Goal: Register for event/course

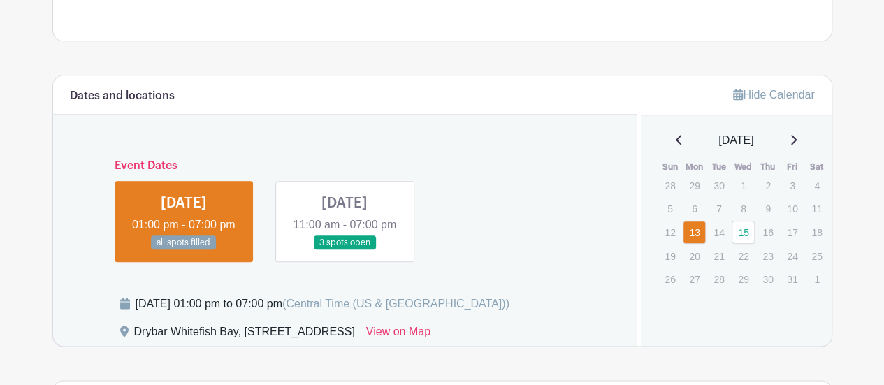
scroll to position [769, 0]
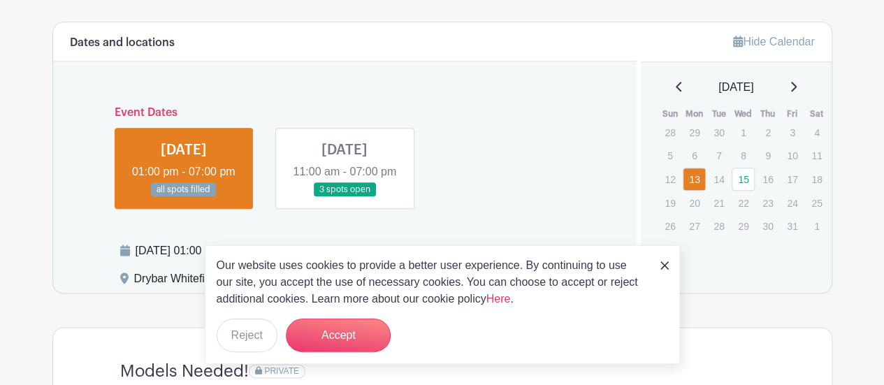
click at [345, 197] on link at bounding box center [345, 197] width 0 height 0
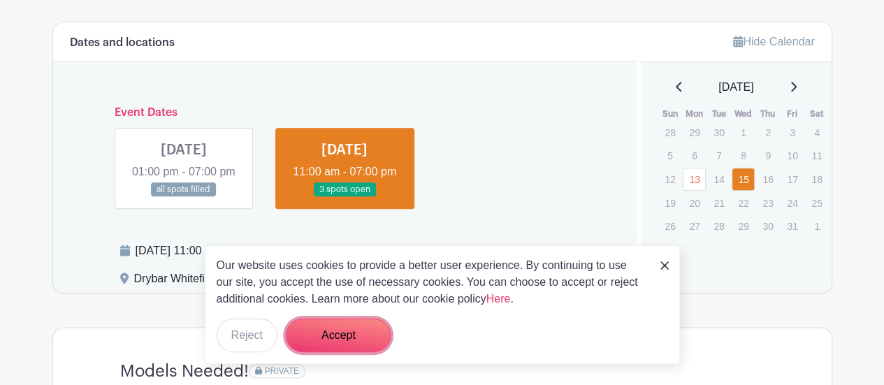
click at [359, 328] on button "Accept" at bounding box center [338, 336] width 105 height 34
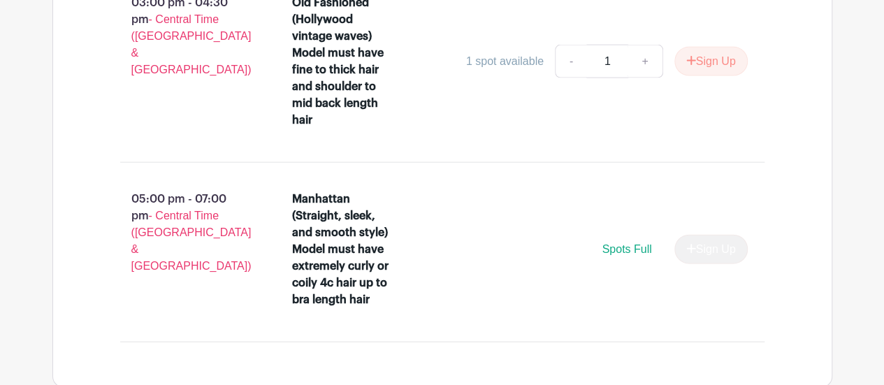
scroll to position [1398, 0]
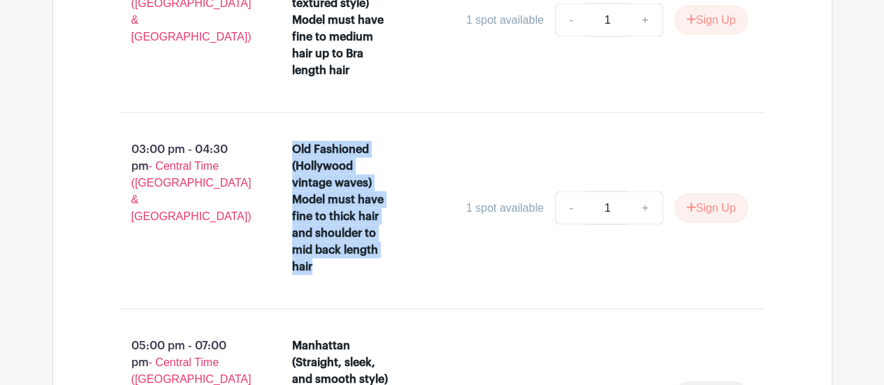
drag, startPoint x: 289, startPoint y: 149, endPoint x: 369, endPoint y: 268, distance: 143.7
click at [369, 268] on li "Old Fashioned (Hollywood vintage waves) Model must have fine to thick hair and …" at bounding box center [520, 211] width 467 height 151
click at [329, 275] on div "Old Fashioned (Hollywood vintage waves) Model must have fine to thick hair and …" at bounding box center [340, 208] width 97 height 134
drag, startPoint x: 314, startPoint y: 268, endPoint x: 286, endPoint y: 138, distance: 132.3
click at [287, 138] on li "Old Fashioned (Hollywood vintage waves) Model must have fine to thick hair and …" at bounding box center [520, 211] width 467 height 151
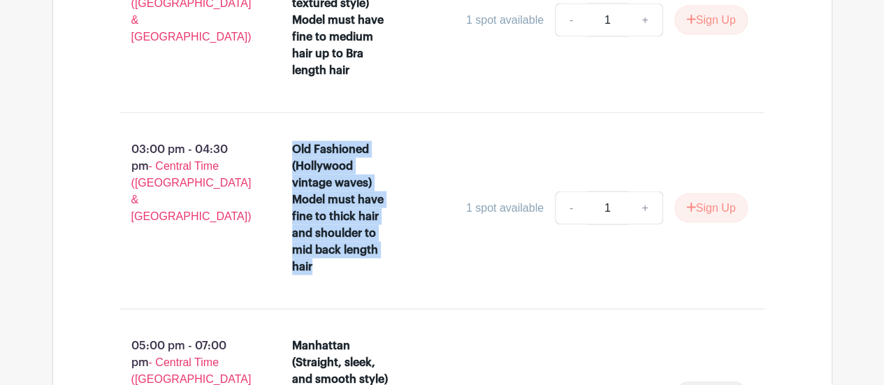
click at [303, 145] on div "Old Fashioned (Hollywood vintage waves) Model must have fine to thick hair and …" at bounding box center [340, 208] width 97 height 134
drag, startPoint x: 293, startPoint y: 150, endPoint x: 338, endPoint y: 280, distance: 137.7
click at [338, 280] on div "Old Fashioned (Hollywood vintage waves) Model must have fine to thick hair and …" at bounding box center [520, 211] width 456 height 140
click at [330, 269] on div "Old Fashioned (Hollywood vintage waves) Model must have fine to thick hair and …" at bounding box center [340, 208] width 97 height 134
drag, startPoint x: 291, startPoint y: 149, endPoint x: 334, endPoint y: 264, distance: 123.2
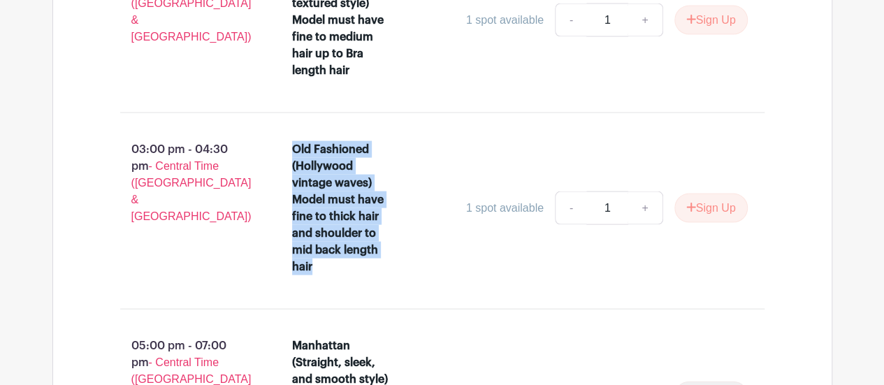
click at [334, 264] on li "Old Fashioned (Hollywood vintage waves) Model must have fine to thick hair and …" at bounding box center [520, 211] width 467 height 151
click at [317, 264] on div "Old Fashioned (Hollywood vintage waves) Model must have fine to thick hair and …" at bounding box center [340, 208] width 97 height 134
drag, startPoint x: 314, startPoint y: 266, endPoint x: 295, endPoint y: 151, distance: 116.9
click at [295, 151] on div "Old Fashioned (Hollywood vintage waves) Model must have fine to thick hair and …" at bounding box center [340, 208] width 97 height 134
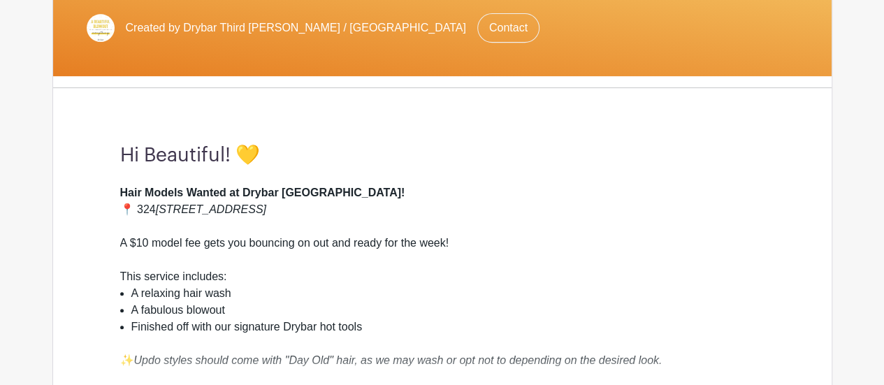
scroll to position [0, 0]
